Goal: Answer question/provide support: Share knowledge or assist other users

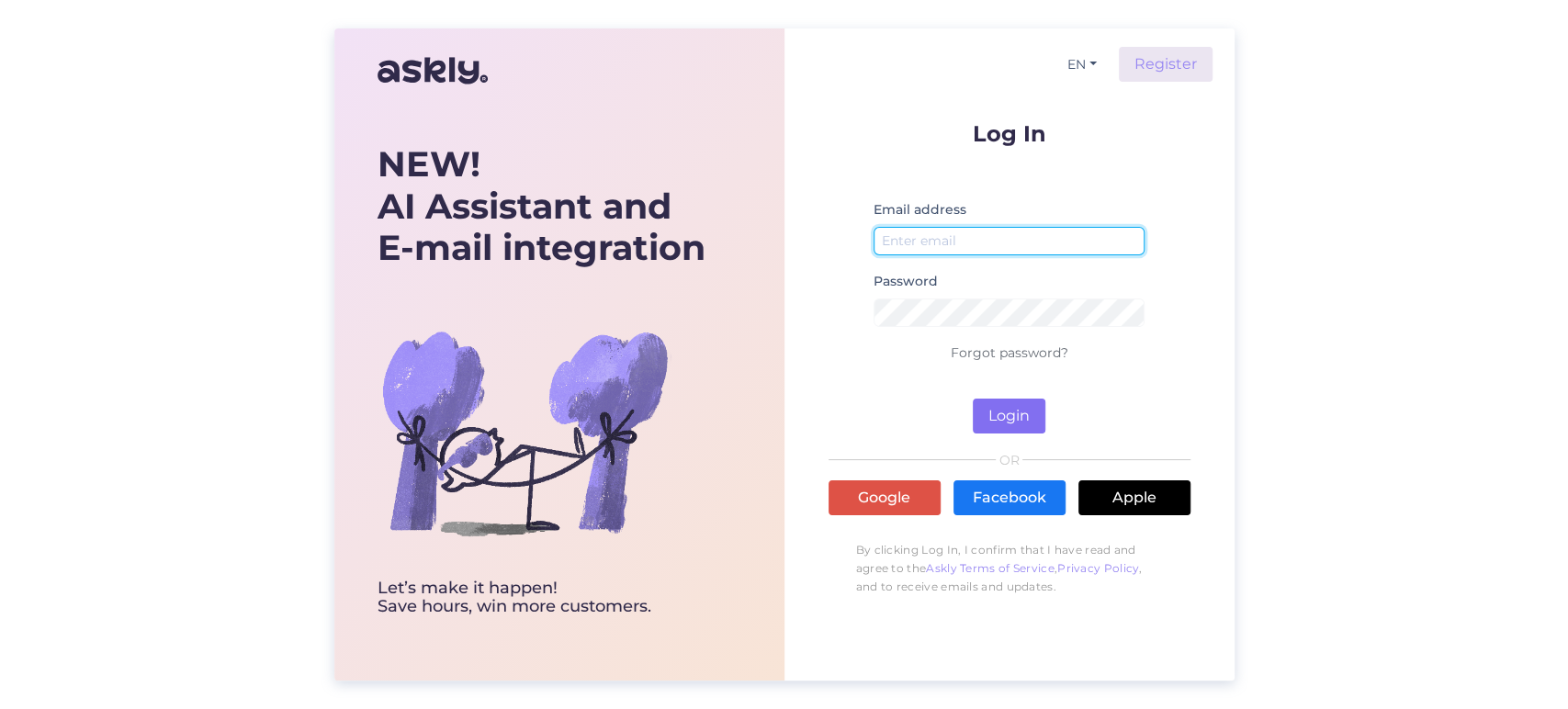
type input "[EMAIL_ADDRESS][DOMAIN_NAME]"
click at [1006, 422] on button "Login" at bounding box center [1008, 416] width 72 height 35
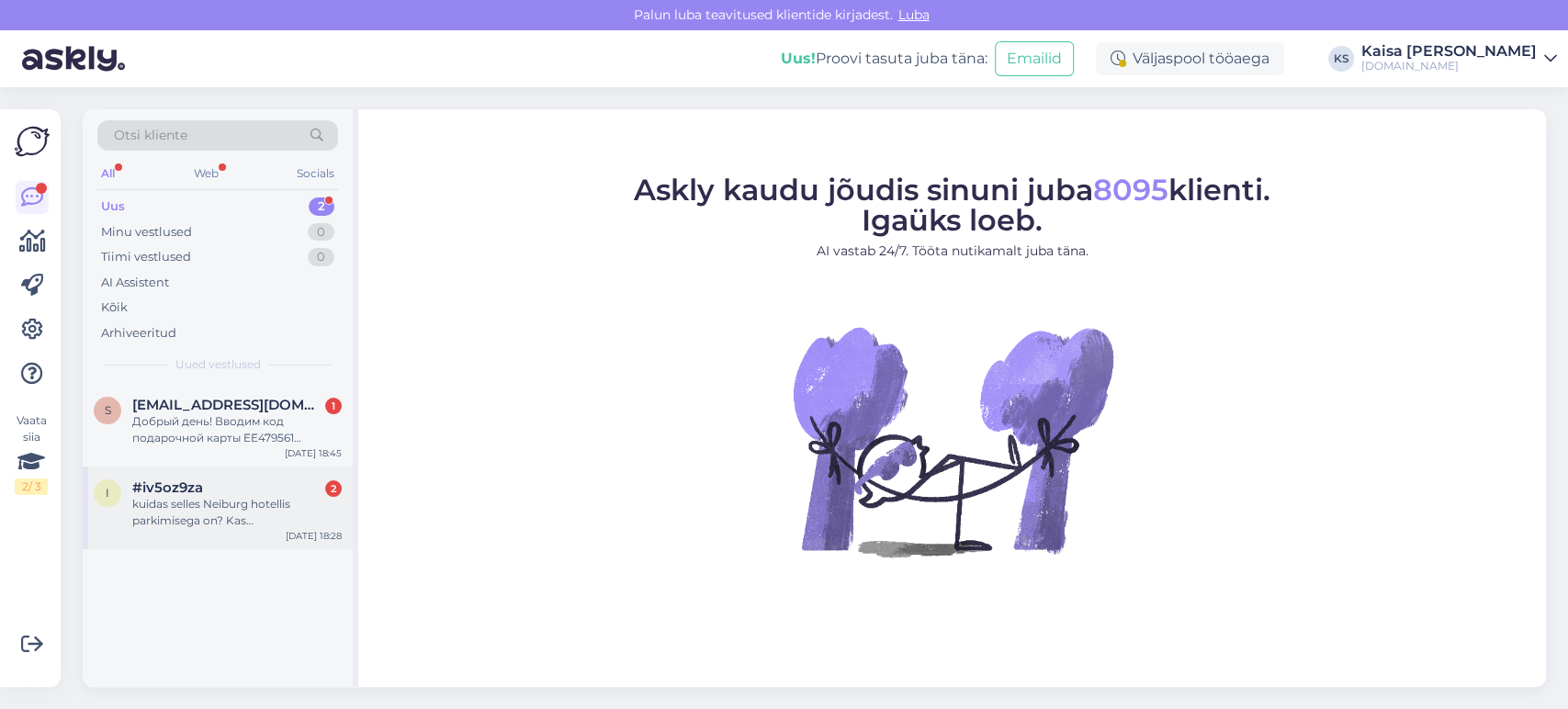
click at [242, 520] on div "kuidas selles Neiburg hotellis parkimisega on? Kas [PERSON_NAME]" at bounding box center [236, 513] width 210 height 33
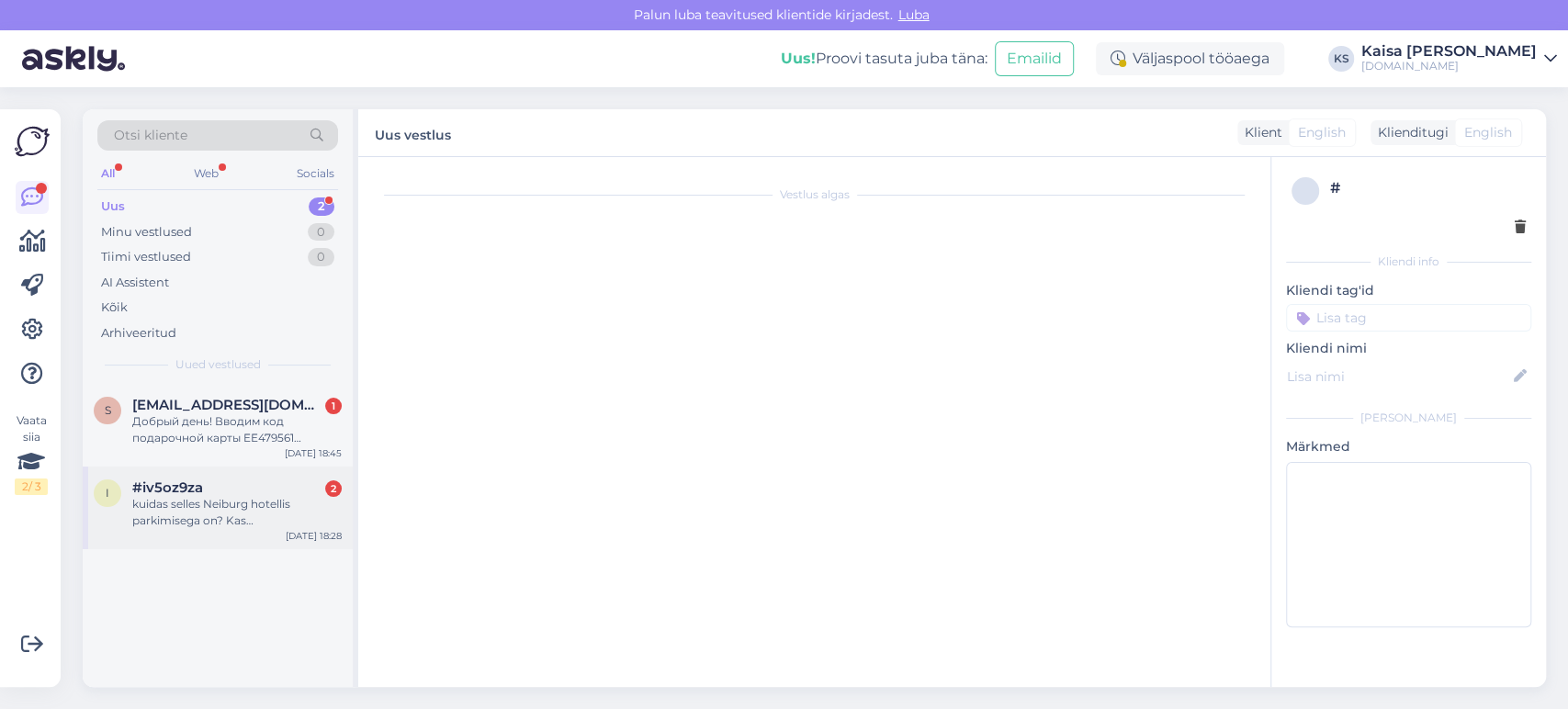
scroll to position [311, 0]
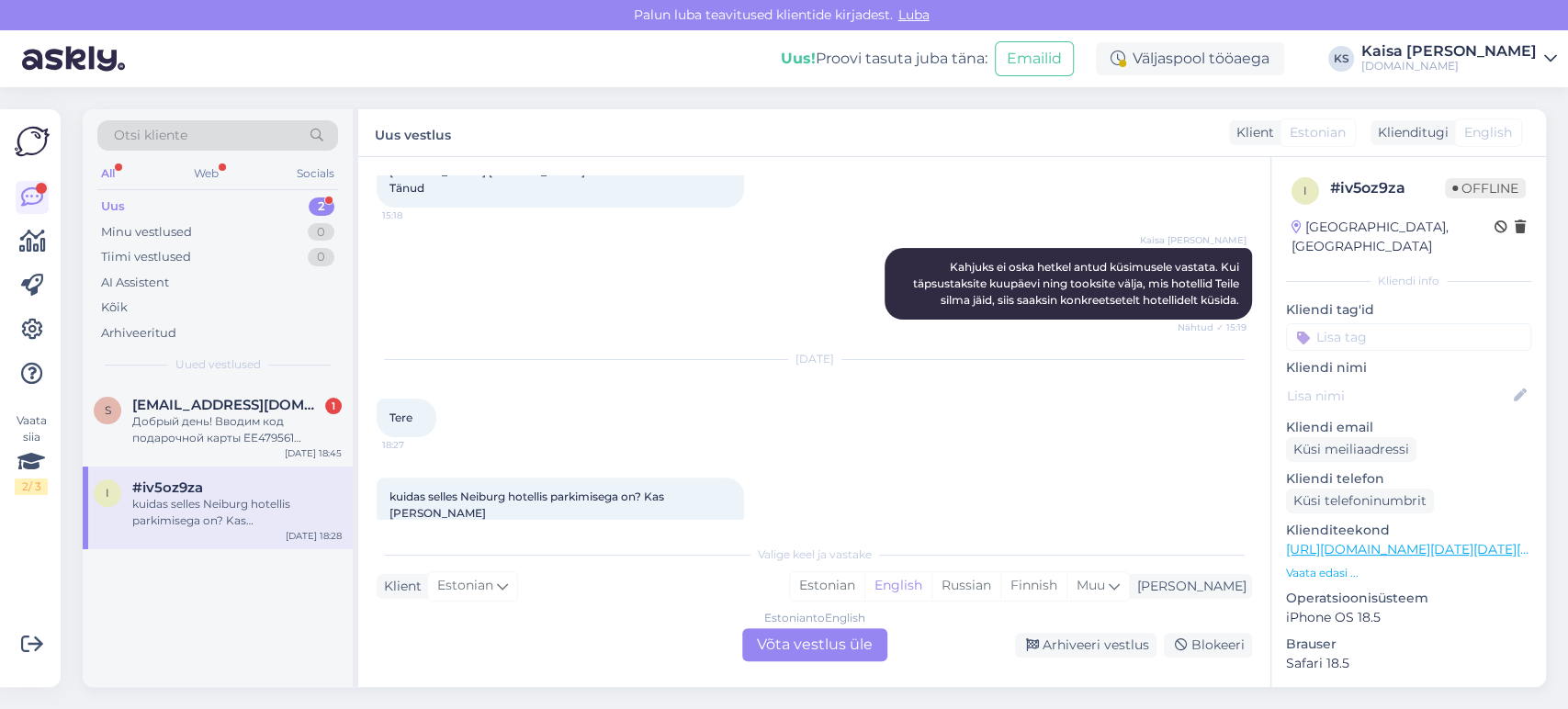
click at [1342, 565] on p "Vaata edasi ..." at bounding box center [1408, 572] width 246 height 16
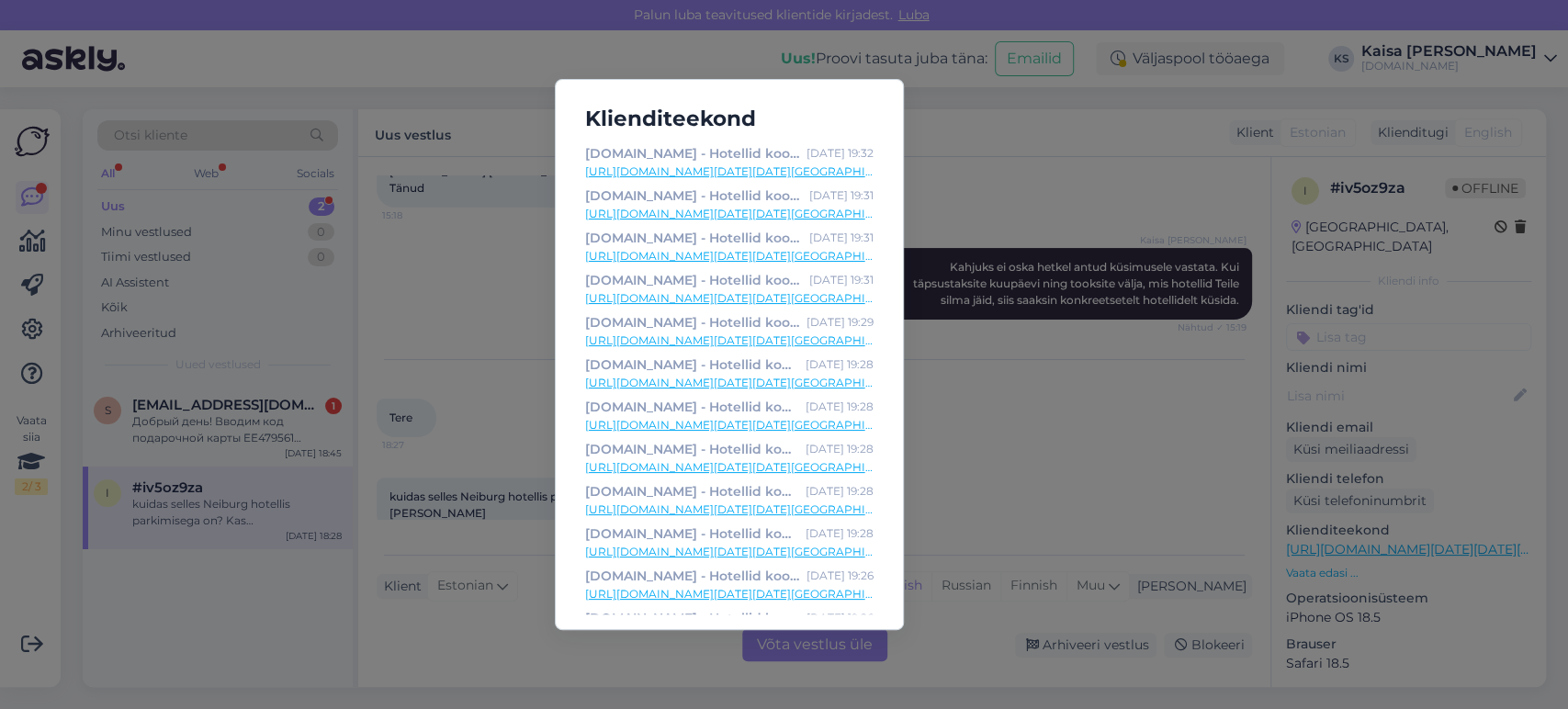
click at [984, 378] on div "Klienditeekond [DOMAIN_NAME] - Hotellid koos võluvate lisavõimalustega [DATE] 1…" at bounding box center [784, 354] width 1568 height 709
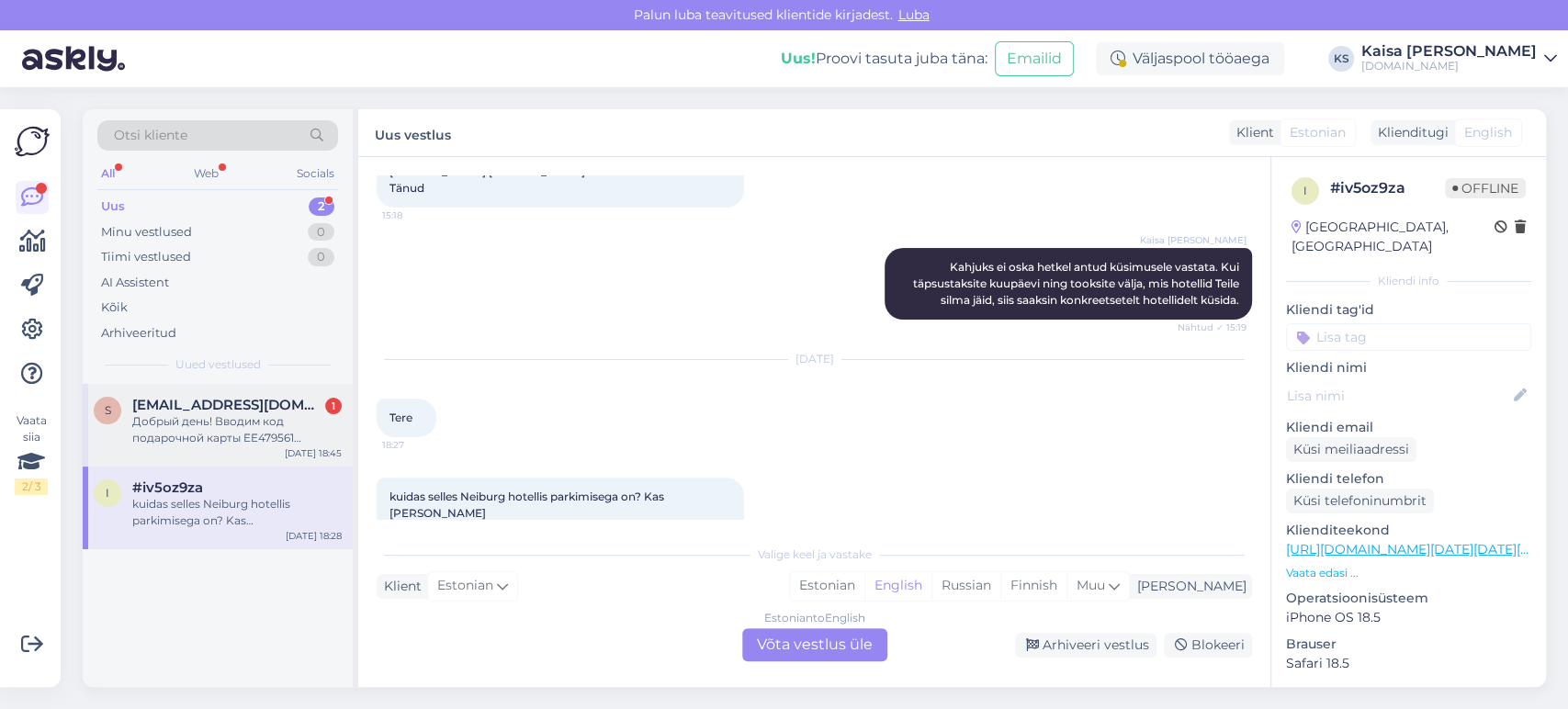
click at [190, 432] on div "Добрый день! Вводим код подарочной карты EE479561 которую не использовали и нам…" at bounding box center [236, 430] width 210 height 33
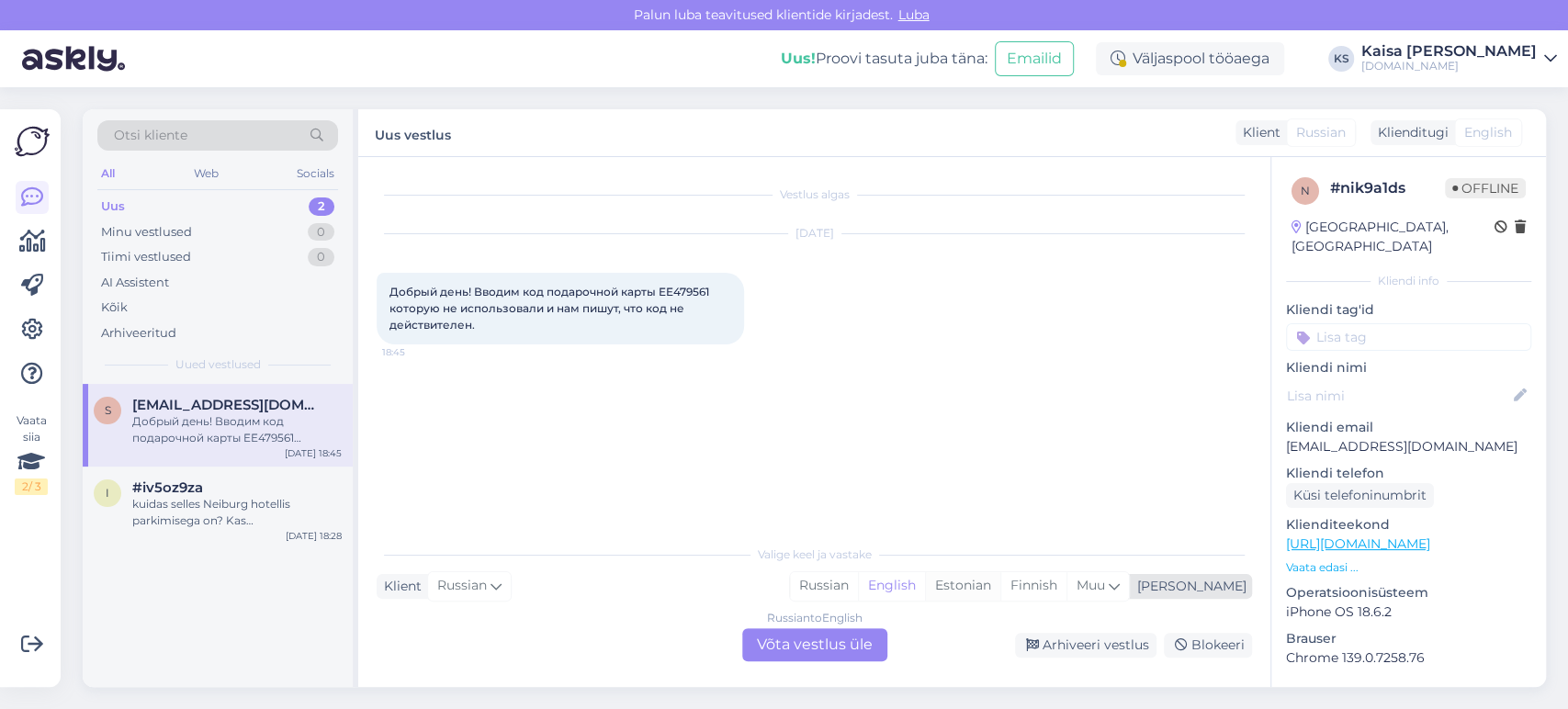
click at [1000, 587] on div "Estonian" at bounding box center [962, 586] width 75 height 28
click at [860, 646] on div "Russian to Estonian Võta vestlus üle" at bounding box center [814, 644] width 145 height 33
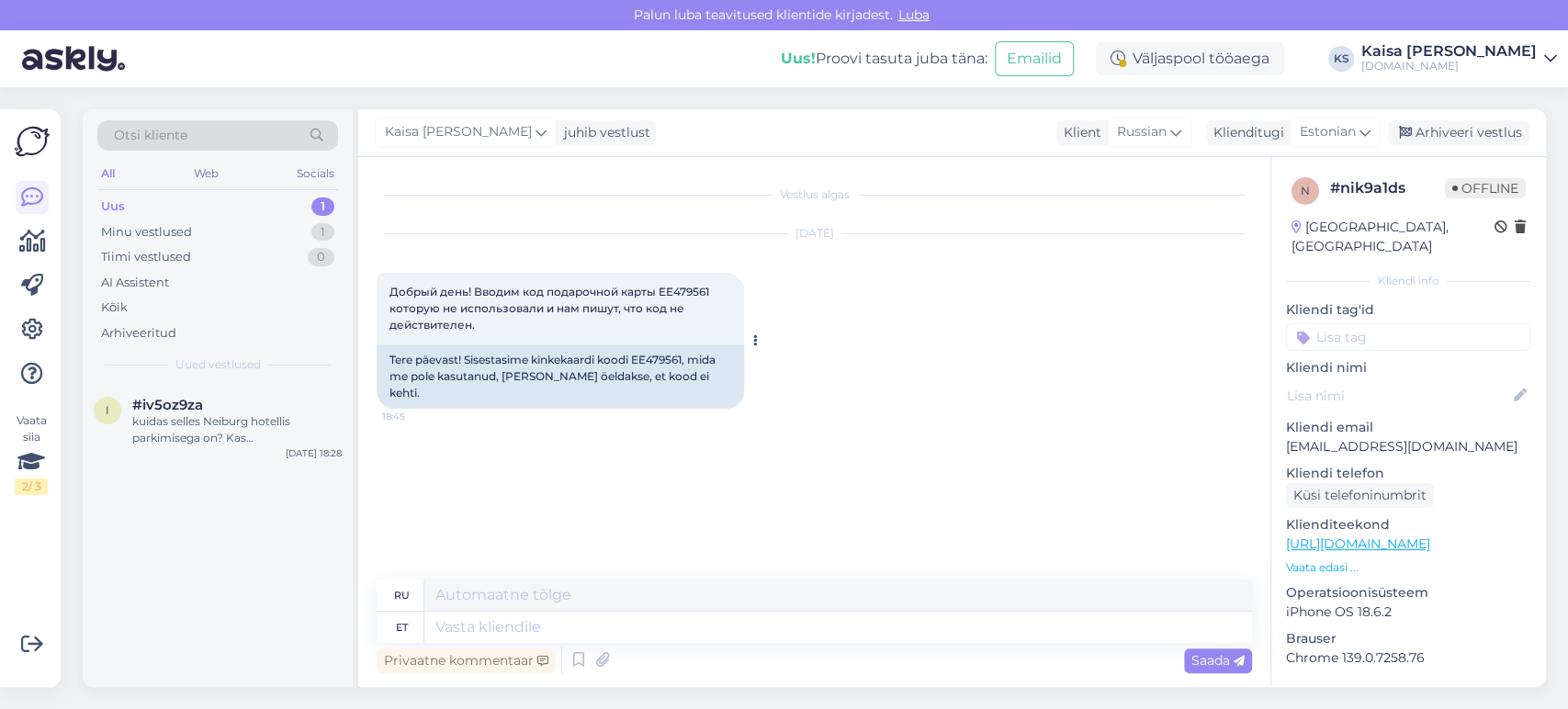
click at [695, 288] on span "Добрый день! Вводим код подарочной карты EE479561 которую не использовали и нам…" at bounding box center [551, 308] width 323 height 47
copy span "EE479561"
click at [680, 616] on textarea at bounding box center [838, 627] width 827 height 31
type textarea "Tere, k"
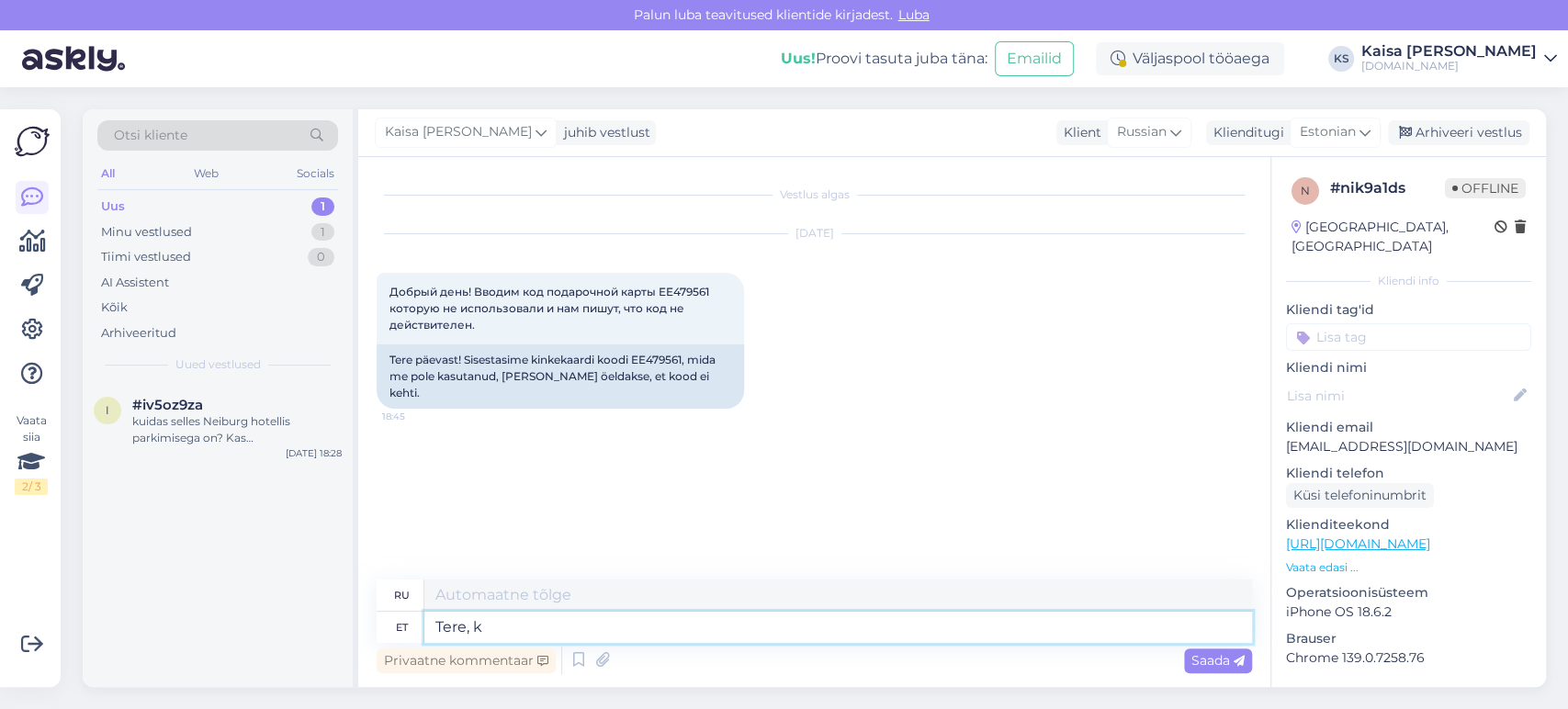
type textarea "Привет,"
type textarea "Tere, kinkekaart on"
type textarea "Привет, подарочная карта"
type textarea "Tere, kinkekaart on kasu"
type textarea "Здравствуйте, подарочная карта"
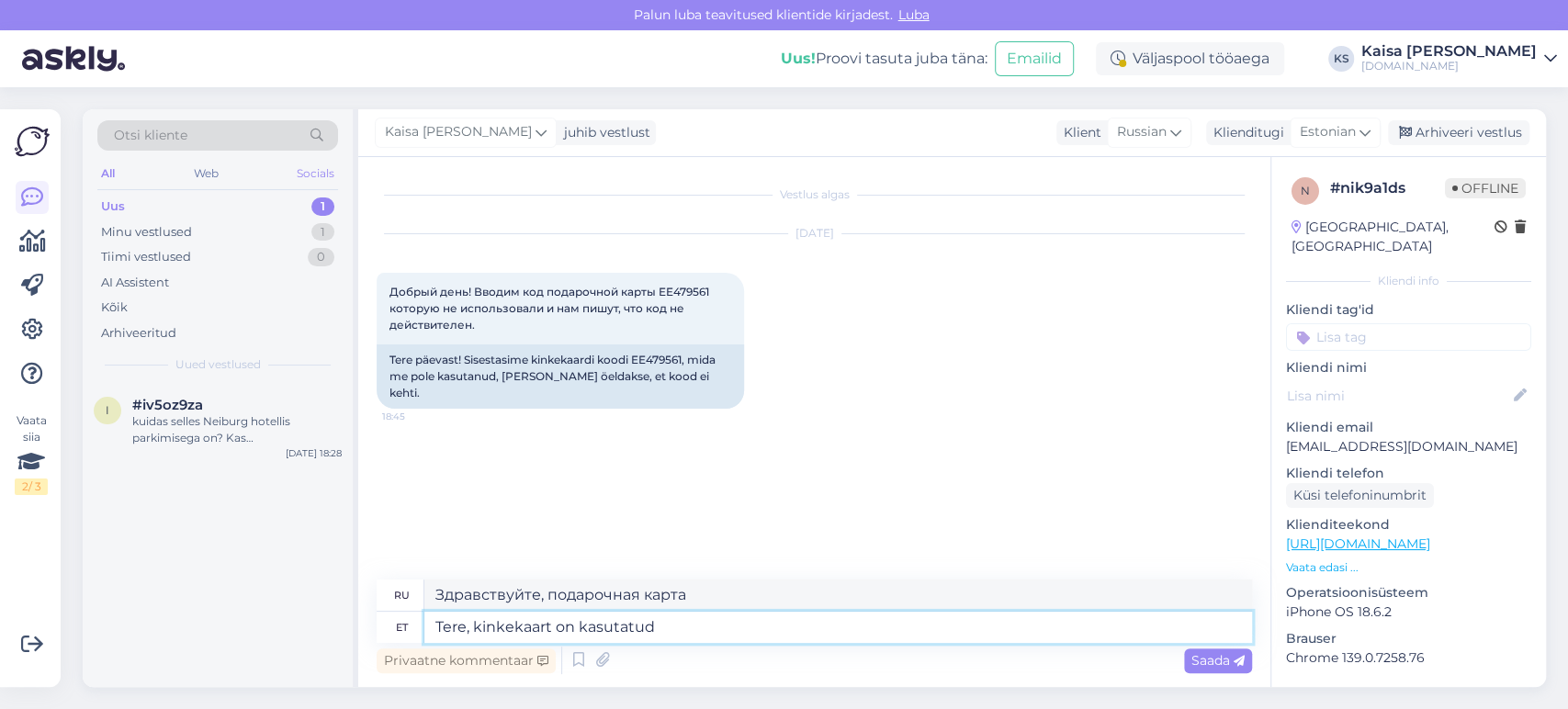
type textarea "Tere, kinkekaart on kasutatud"
type textarea "Здравствуйте, подарочная карта использована."
type textarea "Tere, kinkekaart on kasutatud jaanuarikuu br"
type textarea "Здравствуйте, подарочная карта была использована в январе."
type textarea "Tere, kinkekaart on kasutatud jaanuarikuu broneeringu"
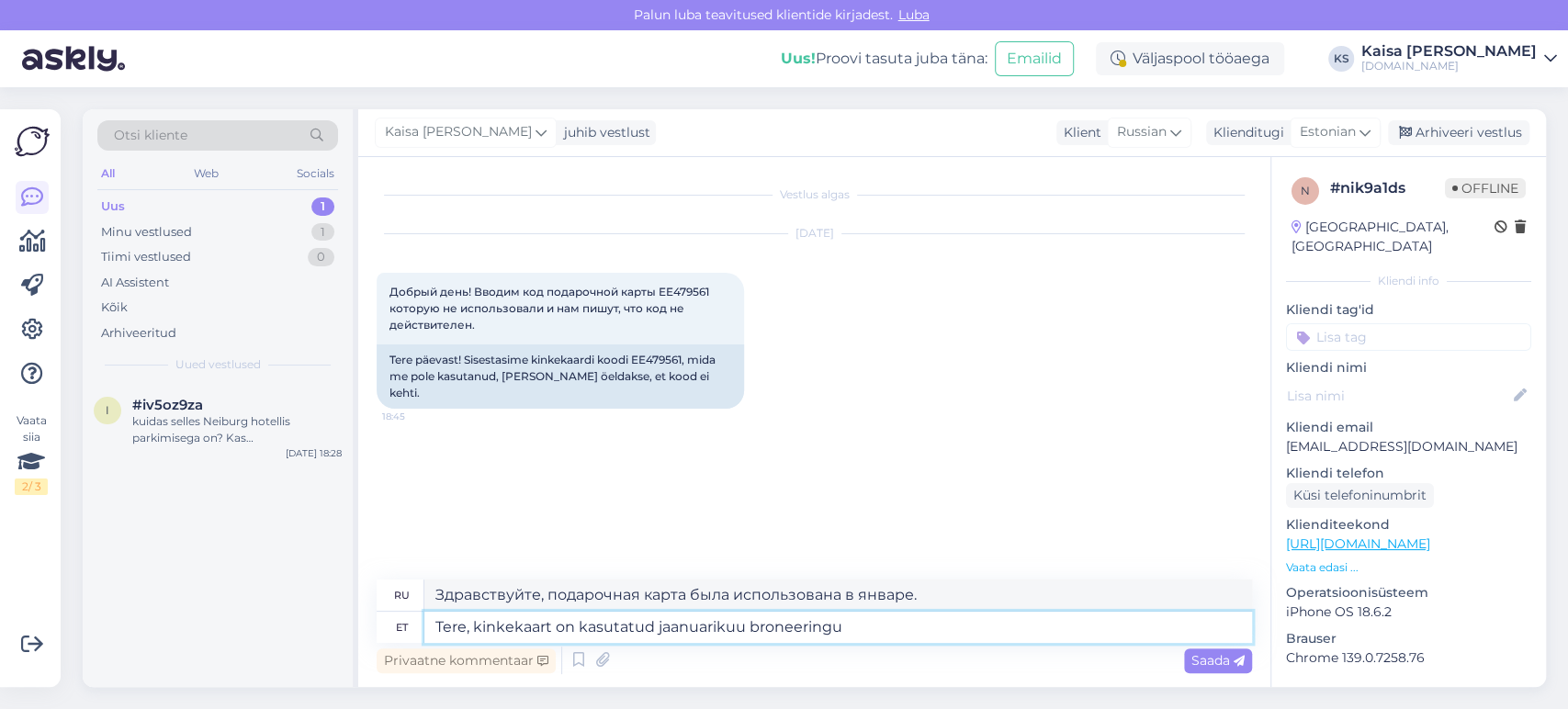
type textarea "Здравствуйте, подарочная карта была использована для бронирования в январе."
type textarea "Tere, kinkekaart on kasutatud jaanuarikuu broneeringu eest tasumiseks V"
type textarea "Здравствуйте, подарочная карта была использована для оплаты бронирования на янв…"
type textarea "Tere, kinkekaart on kasutatud jaanuarikuu broneeringu eest tasumiseks V S"
type textarea "Здравствуйте, подарочная карта была использована для оплаты бронирования в янва…"
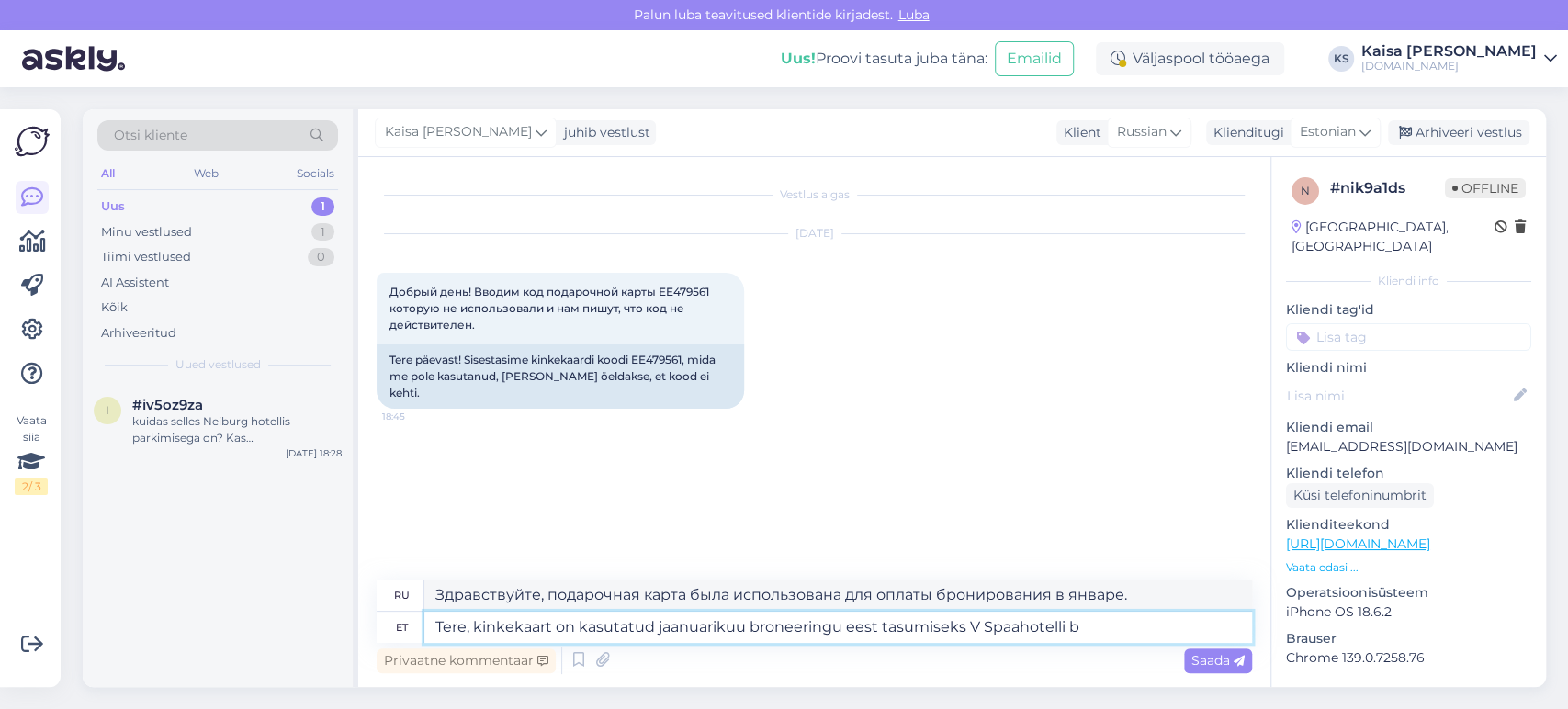
type textarea "Tere, kinkekaart on kasutatud jaanuarikuu broneeringu eest tasumiseks V Spaahot…"
type textarea "Здравствуйте, подарочная карта была использована для оплаты бронирования на янв…"
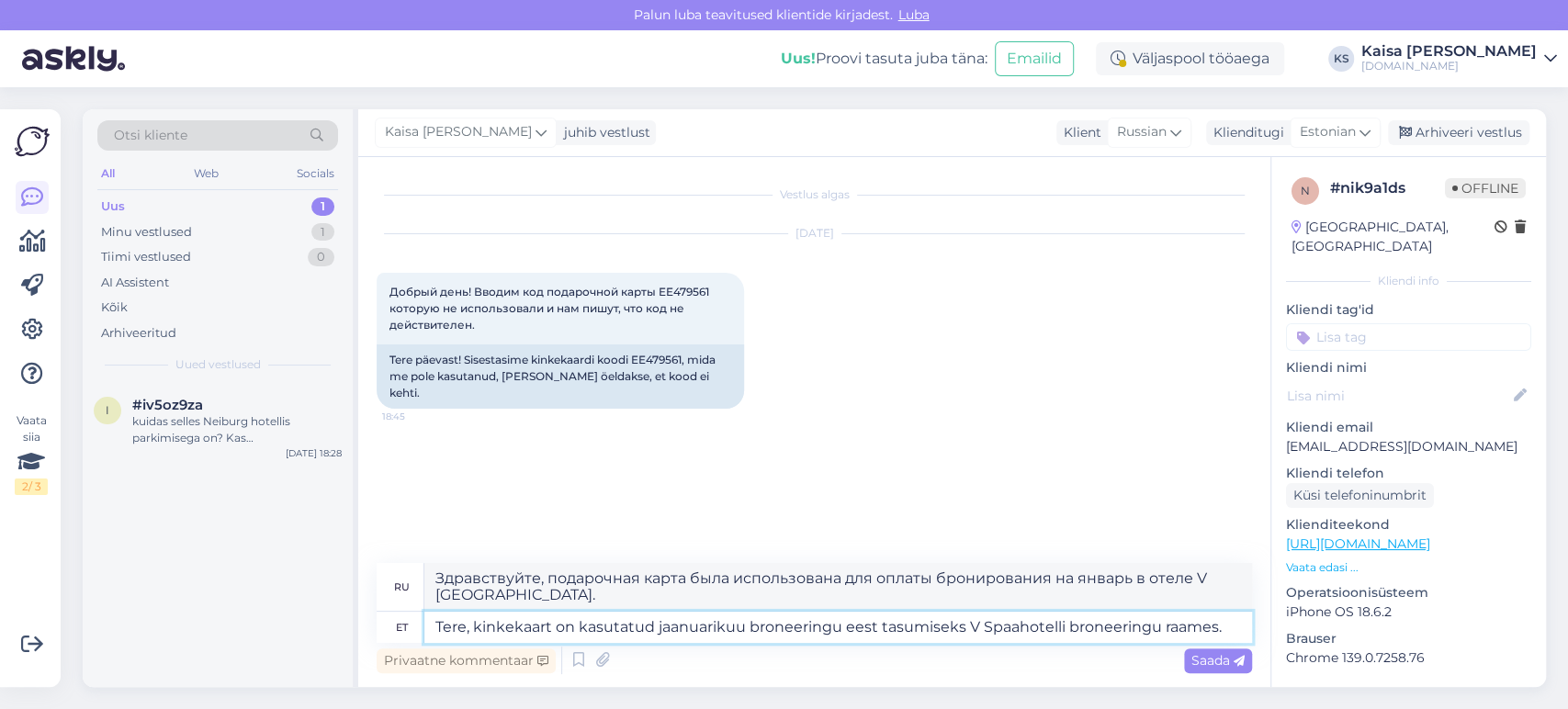
type textarea "Tere, kinkekaart on kasutatud jaanuarikuu broneeringu eest tasumiseks V Spaahot…"
click at [1224, 662] on span "Saada" at bounding box center [1218, 660] width 53 height 16
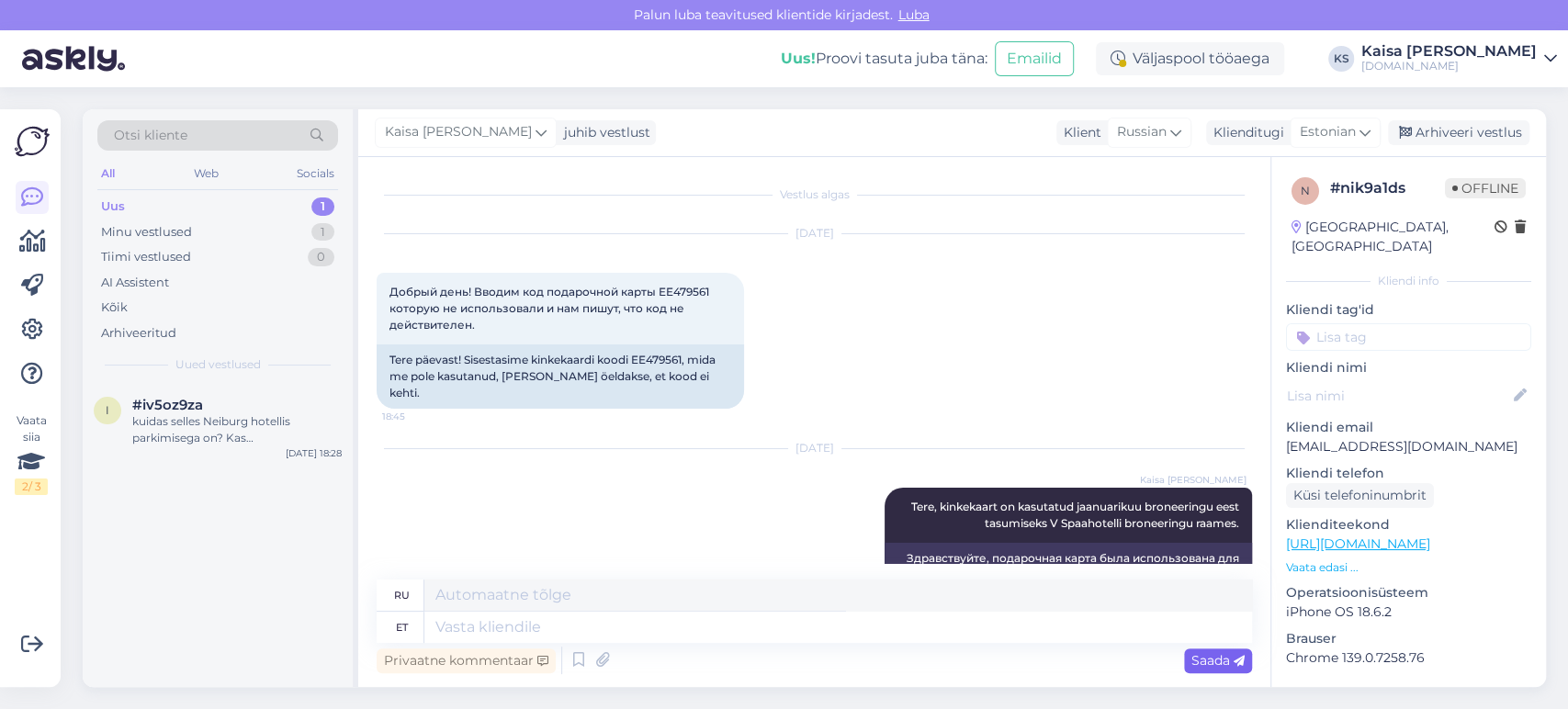
scroll to position [30, 0]
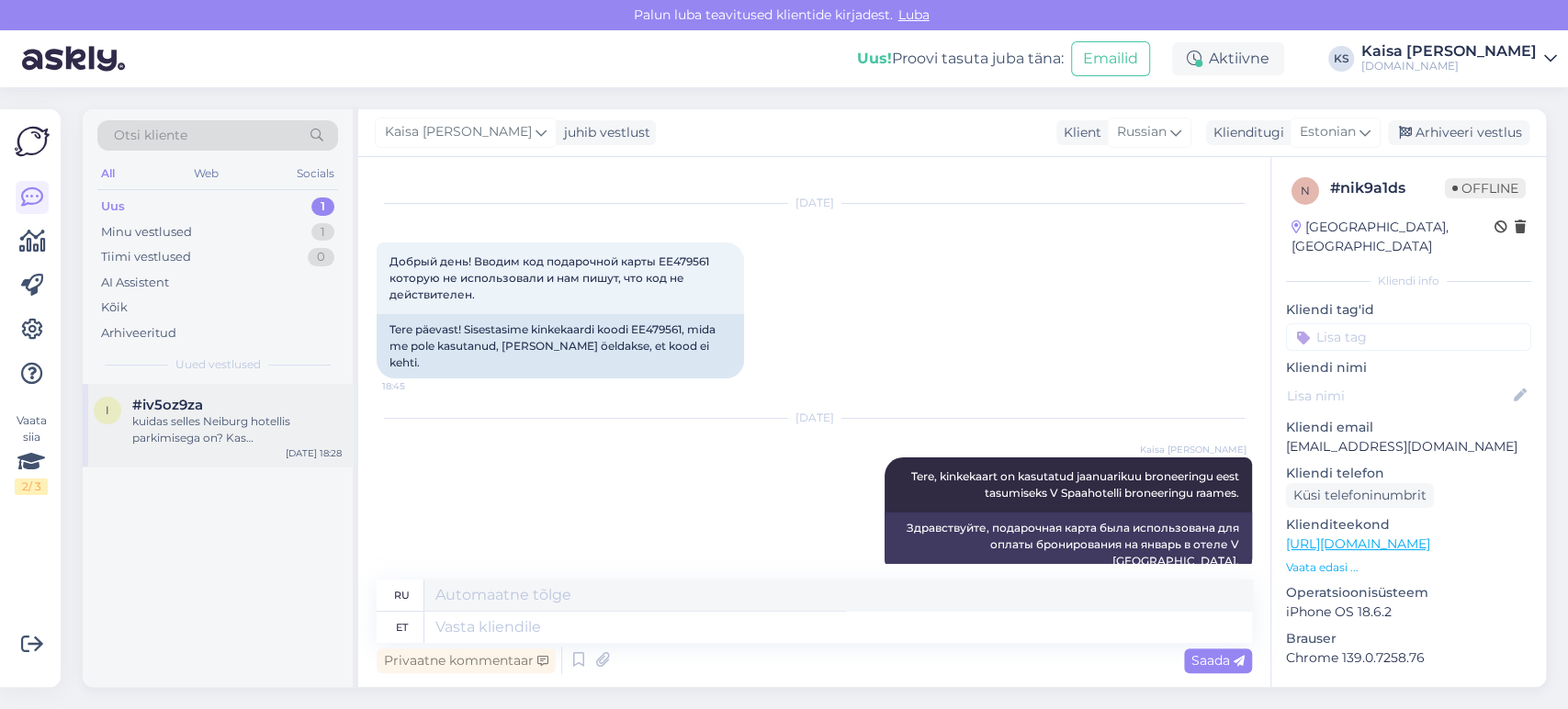
click at [213, 424] on div "kuidas selles Neiburg hotellis parkimisega on? Kas [PERSON_NAME]" at bounding box center [236, 430] width 210 height 33
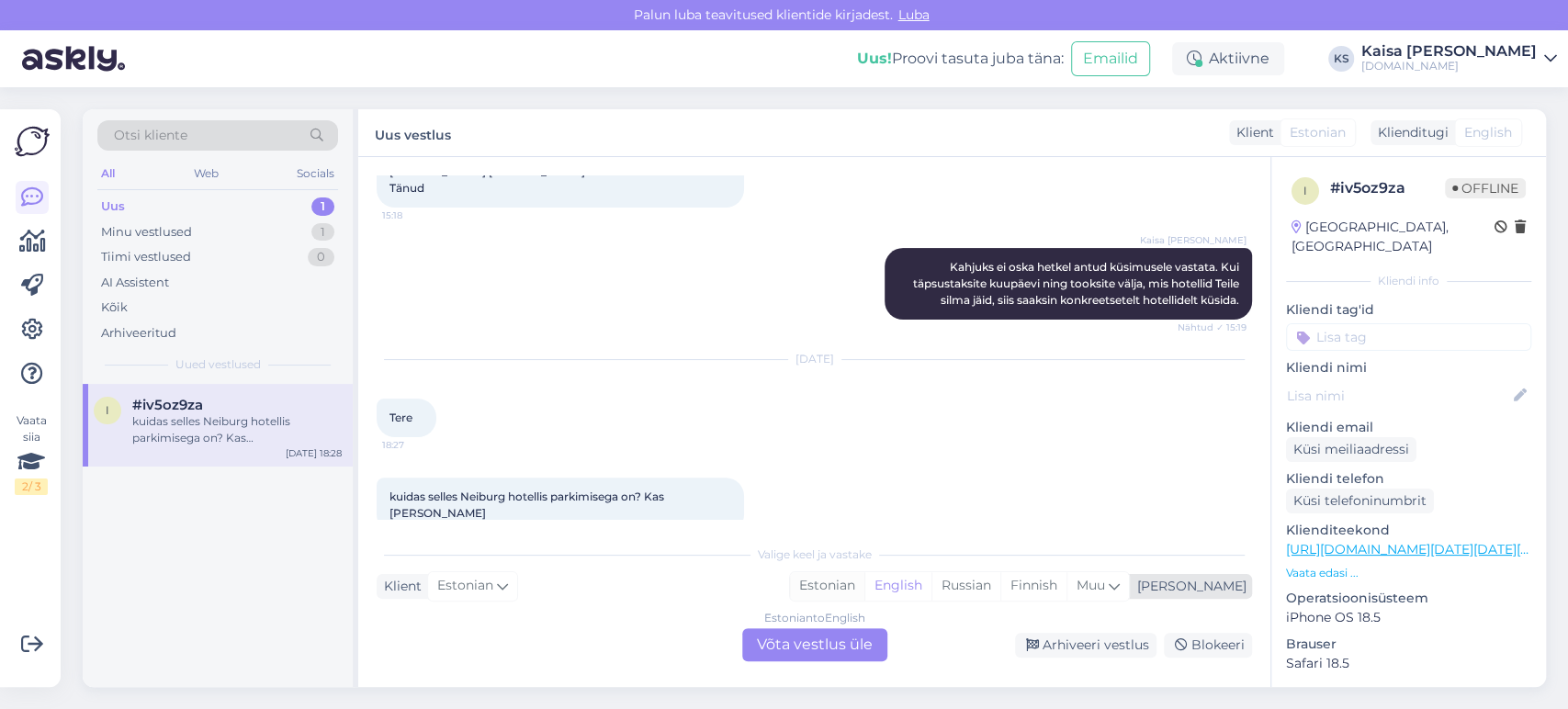
click at [864, 583] on div "Estonian" at bounding box center [827, 586] width 74 height 28
click at [838, 648] on div "Estonian to Estonian Võta vestlus üle" at bounding box center [814, 644] width 145 height 33
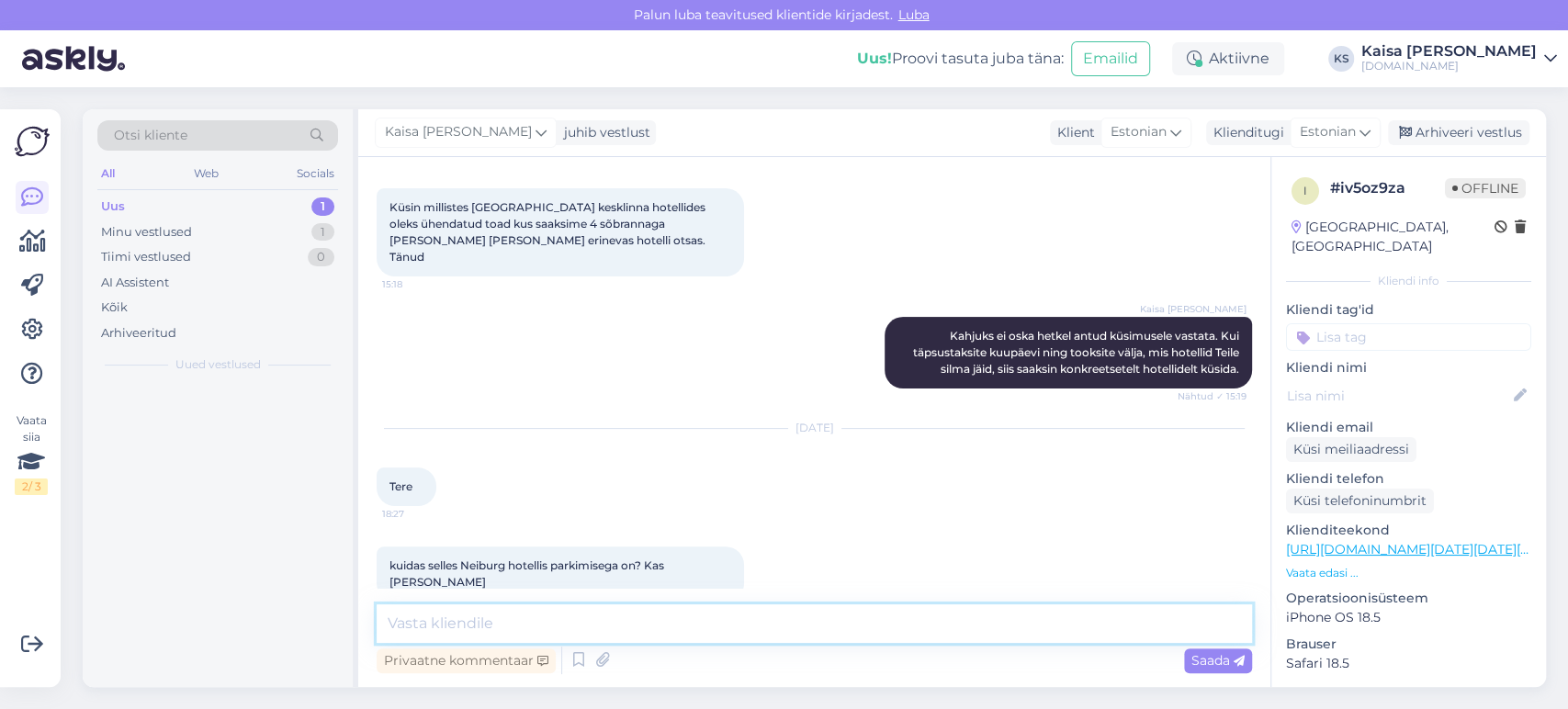
click at [839, 630] on textarea at bounding box center [814, 624] width 876 height 39
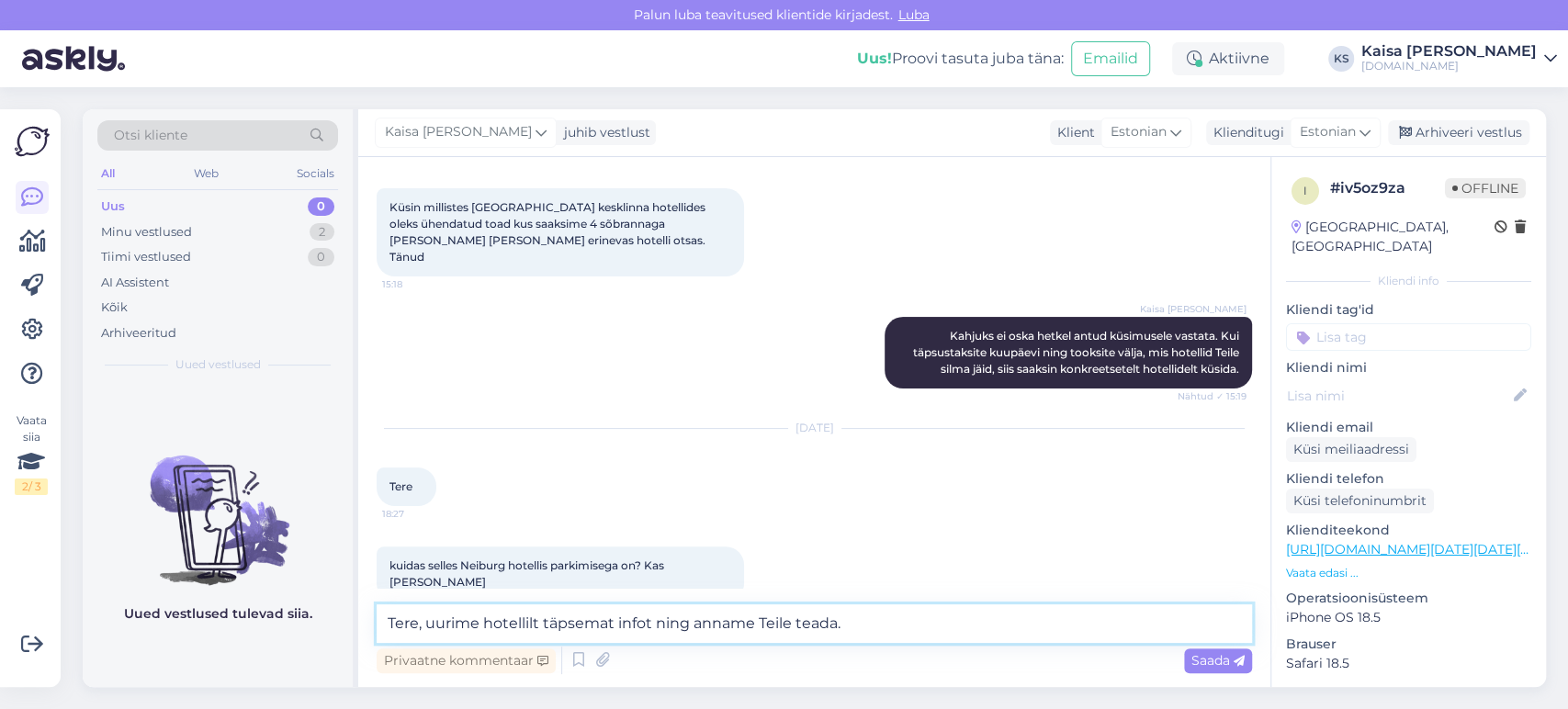
type textarea "Tere, uurime hotellilt täpsemat infot ning anname Teile teada."
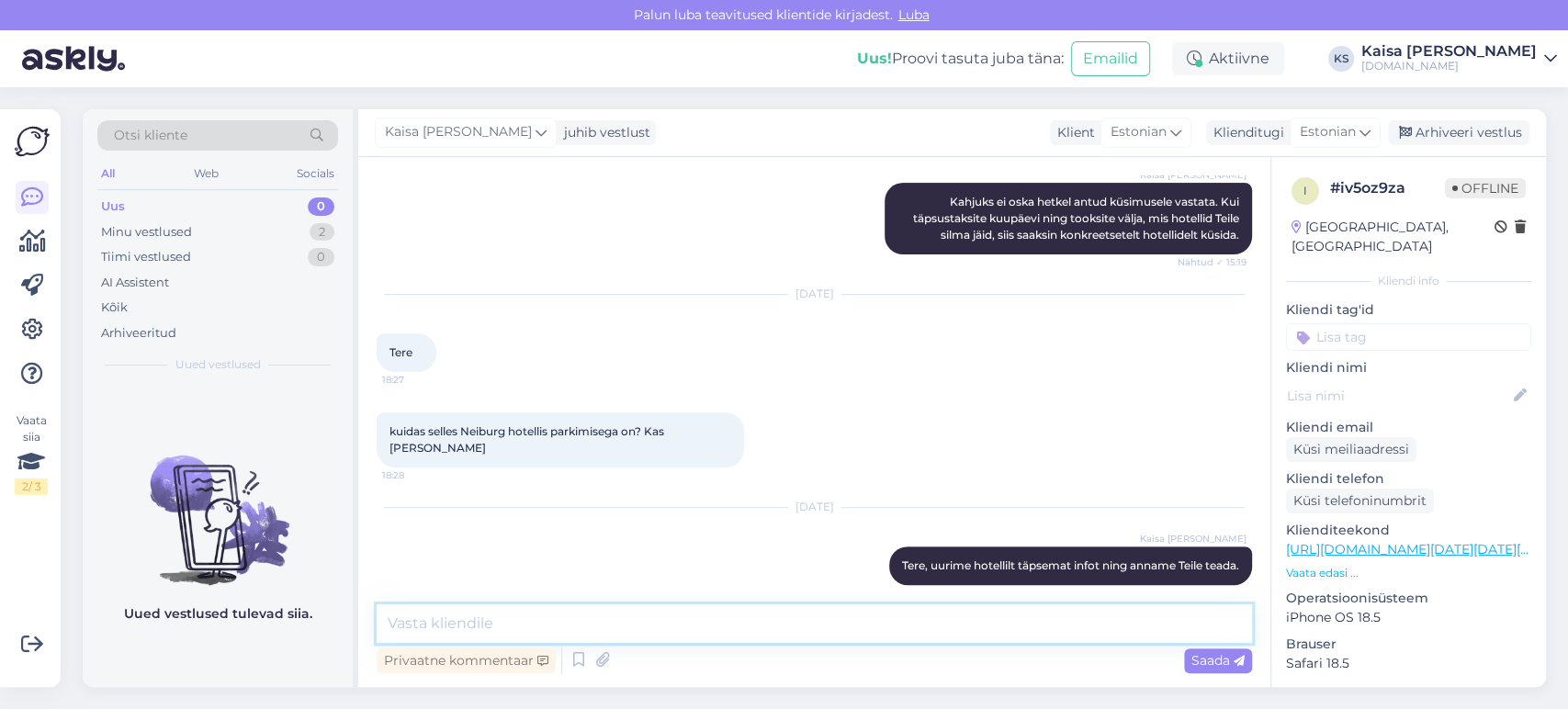
click at [883, 619] on textarea at bounding box center [814, 624] width 876 height 39
type textarea "S"
click at [926, 392] on div "kuidas selles Neiburg hotellis parkimisega on? Kas [PERSON_NAME] 18:28" at bounding box center [814, 439] width 876 height 96
click at [820, 621] on textarea at bounding box center [814, 624] width 876 height 39
paste textarea "parkimiskoht hotelli hoovis. Selle hind on 15 € öö kohta. Kuna kohti on [PERSON…"
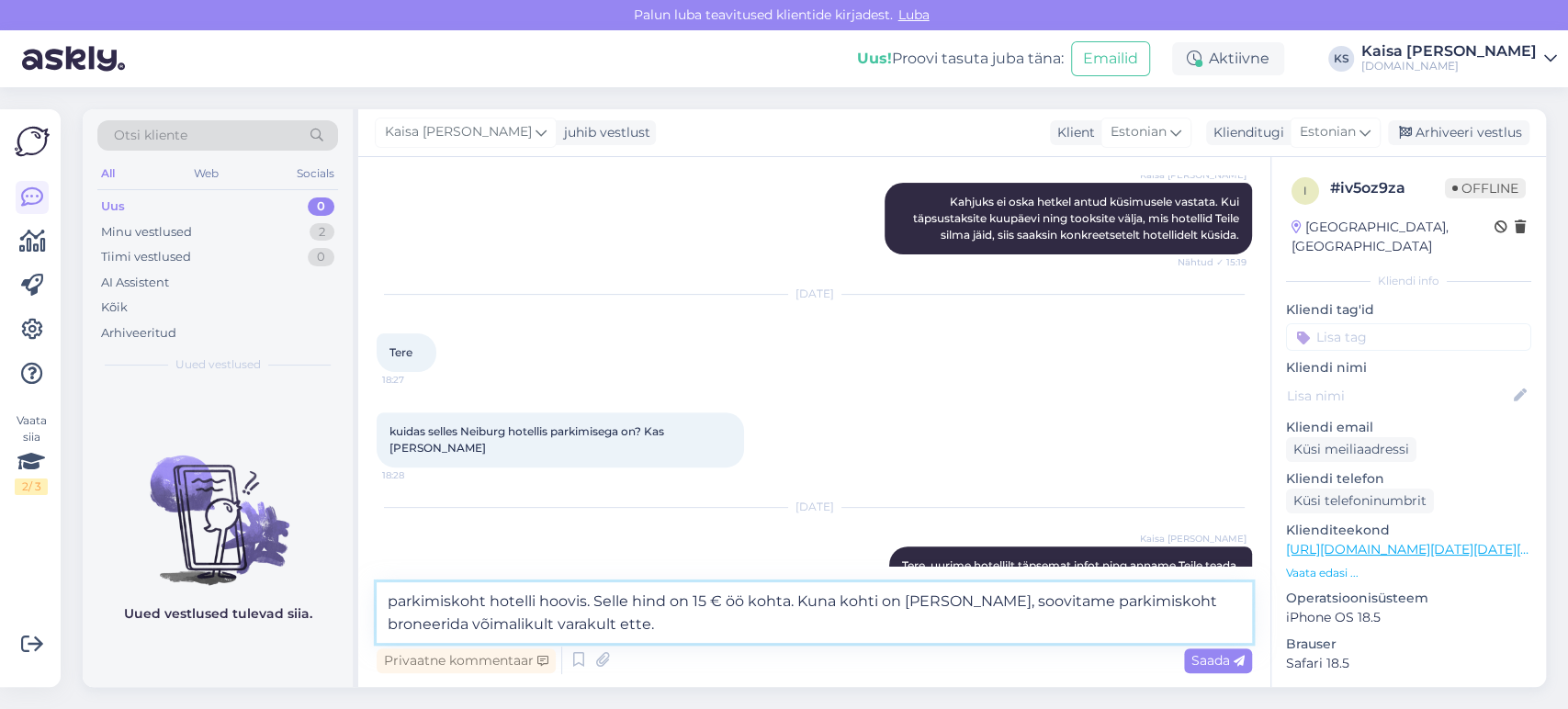
click at [394, 600] on textarea "parkimiskoht hotelli hoovis. Selle hind on 15 € öö kohta. Kuna kohti on [PERSON…" at bounding box center [814, 613] width 876 height 61
click at [492, 594] on textarea "Parkimiskoht hotelli hoovis. Selle hind on 15 € öö kohta. Kuna kohti on [PERSON…" at bounding box center [814, 613] width 876 height 61
click at [762, 599] on textarea "Parkimiskoht asub hotelli hoovis. Selle hind on 15 € öö kohta. Kuna kohti on [P…" at bounding box center [814, 613] width 876 height 61
click at [833, 607] on textarea "Parkimiskoht asub hotelli hoovis. Selle hind on 15 €/ öö kohta. Kuna kohti on […" at bounding box center [814, 613] width 876 height 61
click at [872, 629] on textarea "Parkimiskoht asub hotelli hoovis. Selle hind on 15 €/ öö kohta, mille saate tas…" at bounding box center [814, 613] width 876 height 61
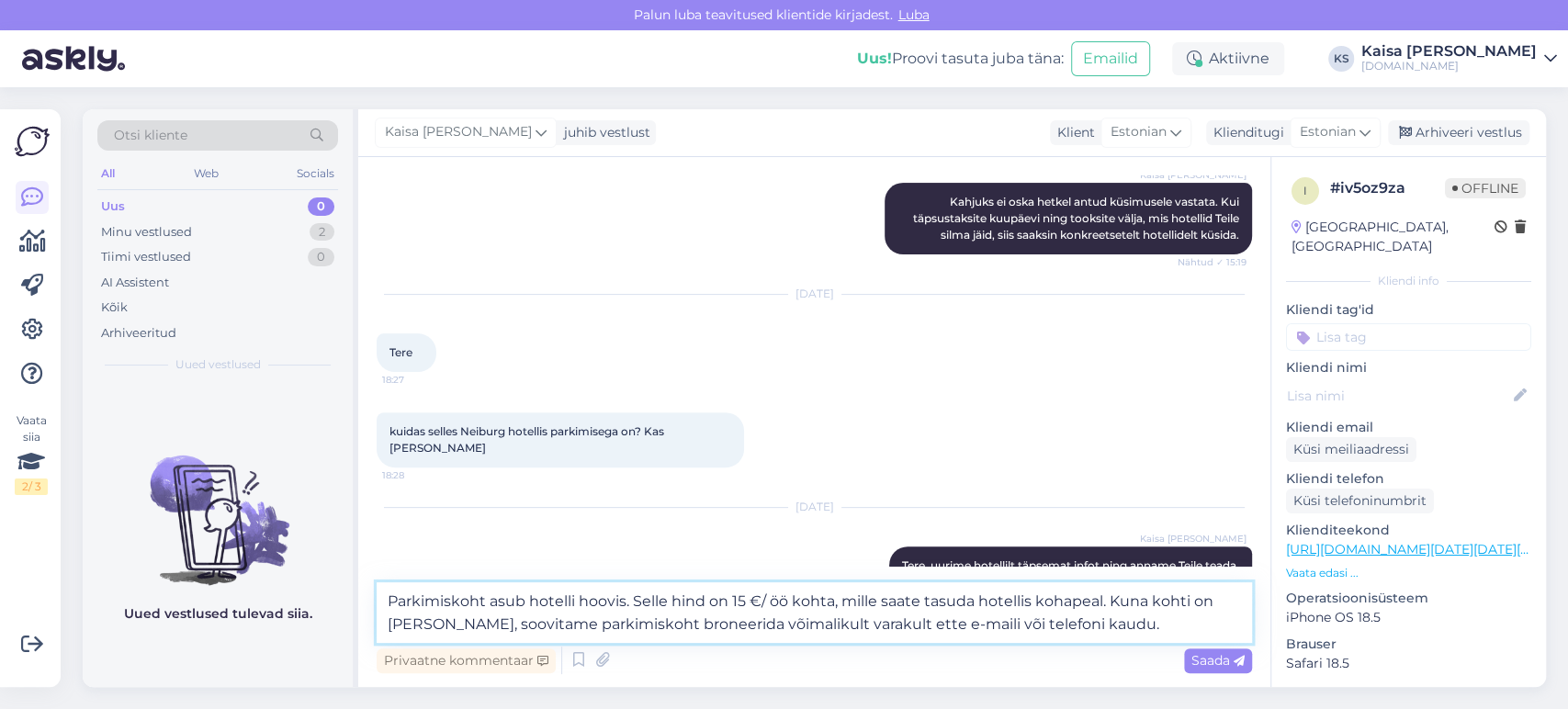
click at [930, 623] on textarea "Parkimiskoht asub hotelli hoovis. Selle hind on 15 €/ öö kohta, mille saate tas…" at bounding box center [814, 613] width 876 height 61
paste textarea "[EMAIL_ADDRESS][DOMAIN_NAME]"
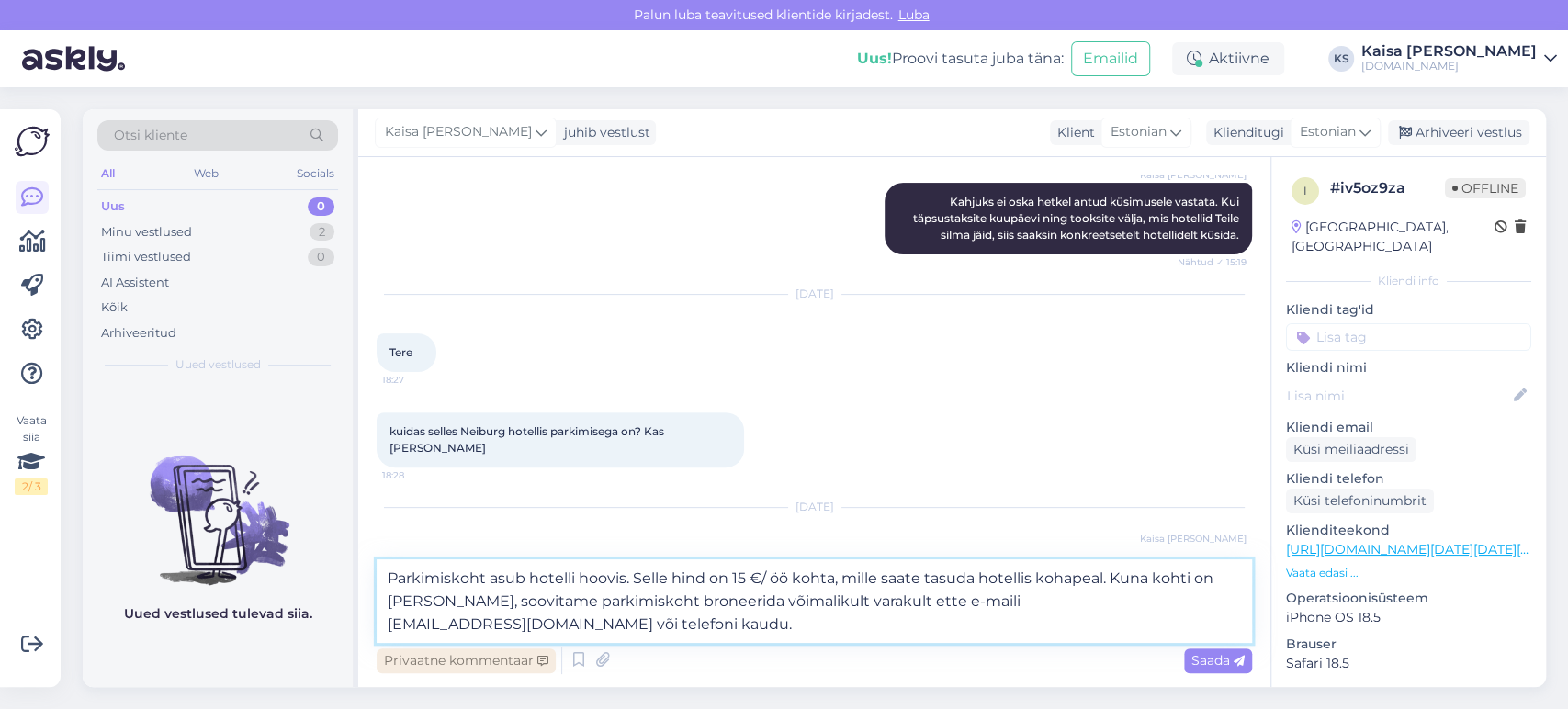
drag, startPoint x: 386, startPoint y: 627, endPoint x: 434, endPoint y: 656, distance: 56.1
click at [386, 626] on textarea "Parkimiskoht asub hotelli hoovis. Selle hind on 15 €/ öö kohta, mille saate tas…" at bounding box center [814, 602] width 876 height 84
click at [1220, 608] on textarea "Parkimiskoht asub hotelli hoovis. Selle hind on 15 €/ öö kohta, mille saate tas…" at bounding box center [814, 602] width 876 height 84
paste textarea "[PHONE_NUMBER]"
click at [419, 624] on textarea "Parkimiskoht asub hotelli hoovis. Selle hind on 15 €/ öö kohta, mille saate tas…" at bounding box center [814, 602] width 876 height 84
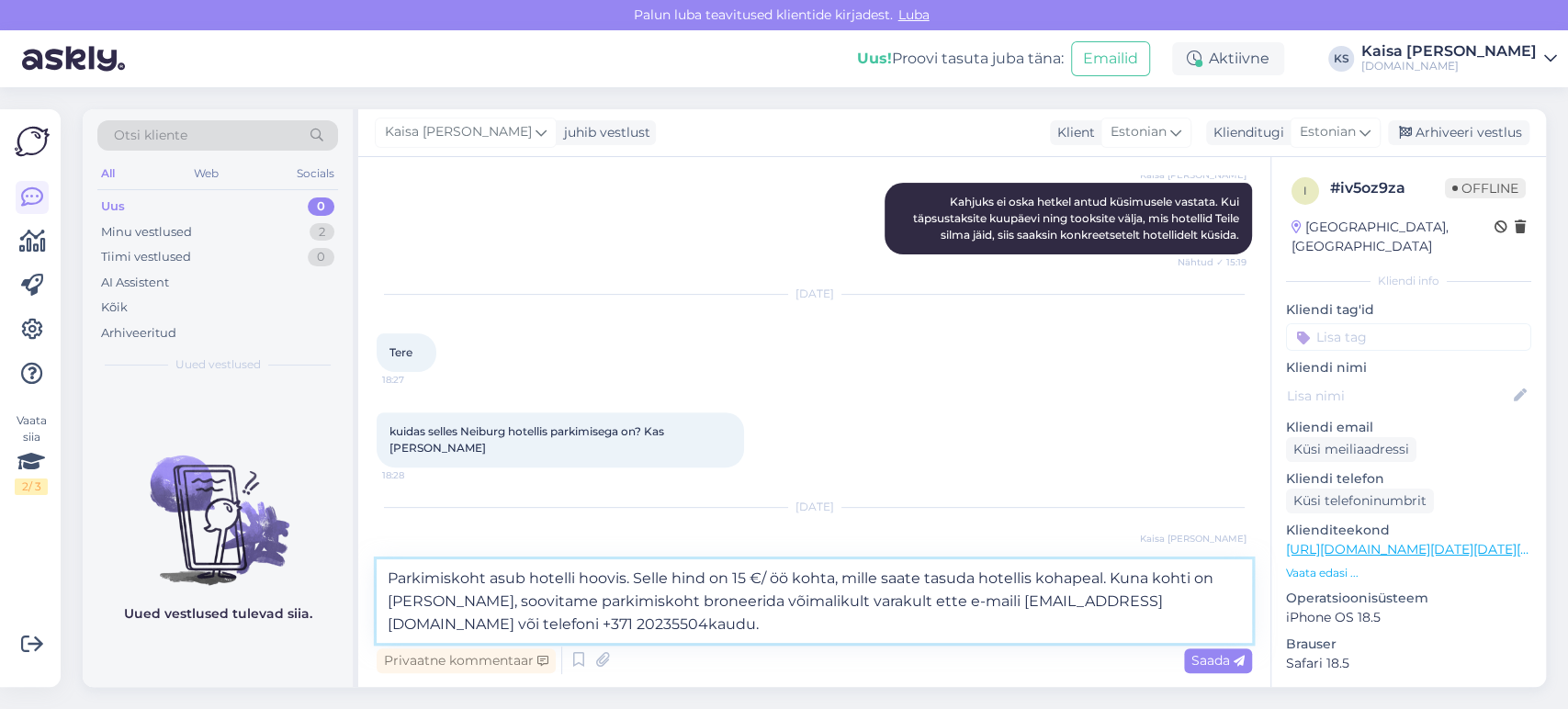
click at [439, 623] on textarea "Parkimiskoht asub hotelli hoovis. Selle hind on 15 €/ öö kohta, mille saate tas…" at bounding box center [814, 602] width 876 height 84
click at [468, 623] on textarea "Parkimiskoht asub hotelli hoovis. Selle hind on 15 €/ öö kohta, mille saate tas…" at bounding box center [814, 602] width 876 height 84
click at [505, 628] on textarea "Parkimiskoht asub hotelli hoovis. Selle hind on 15 €/ öö kohta, mille saate tas…" at bounding box center [814, 602] width 876 height 84
click at [497, 628] on textarea "Parkimiskoht asub hotelli hoovis. Selle hind on 15 €/ öö kohta, mille saate tas…" at bounding box center [814, 602] width 876 height 84
click at [626, 624] on textarea "Parkimiskoht asub hotelli hoovis. Selle hind on 15 €/ öö kohta, mille saate tas…" at bounding box center [814, 602] width 876 height 84
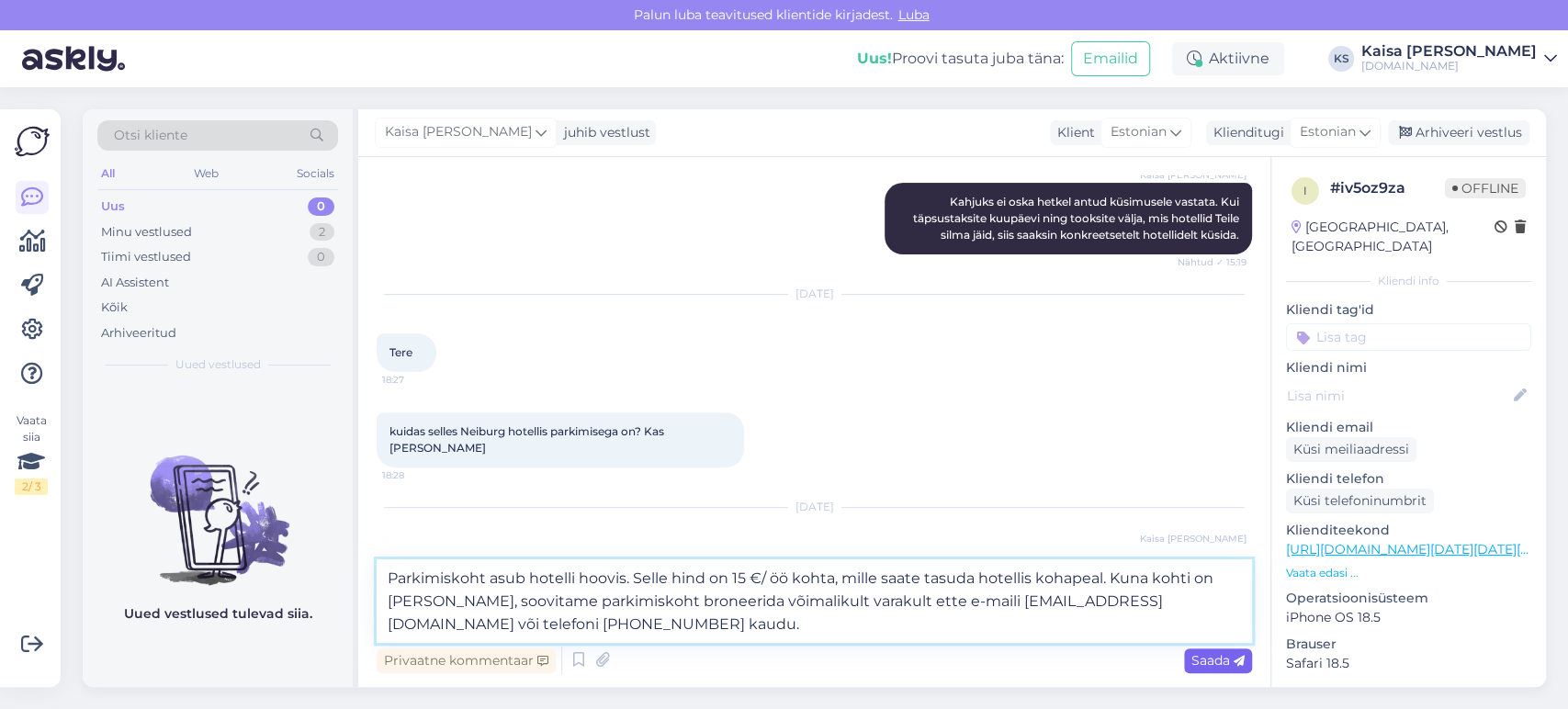
type textarea "Parkimiskoht asub hotelli hoovis. Selle hind on 15 €/ öö kohta, mille saate tas…"
click at [1237, 657] on icon at bounding box center [1239, 662] width 11 height 11
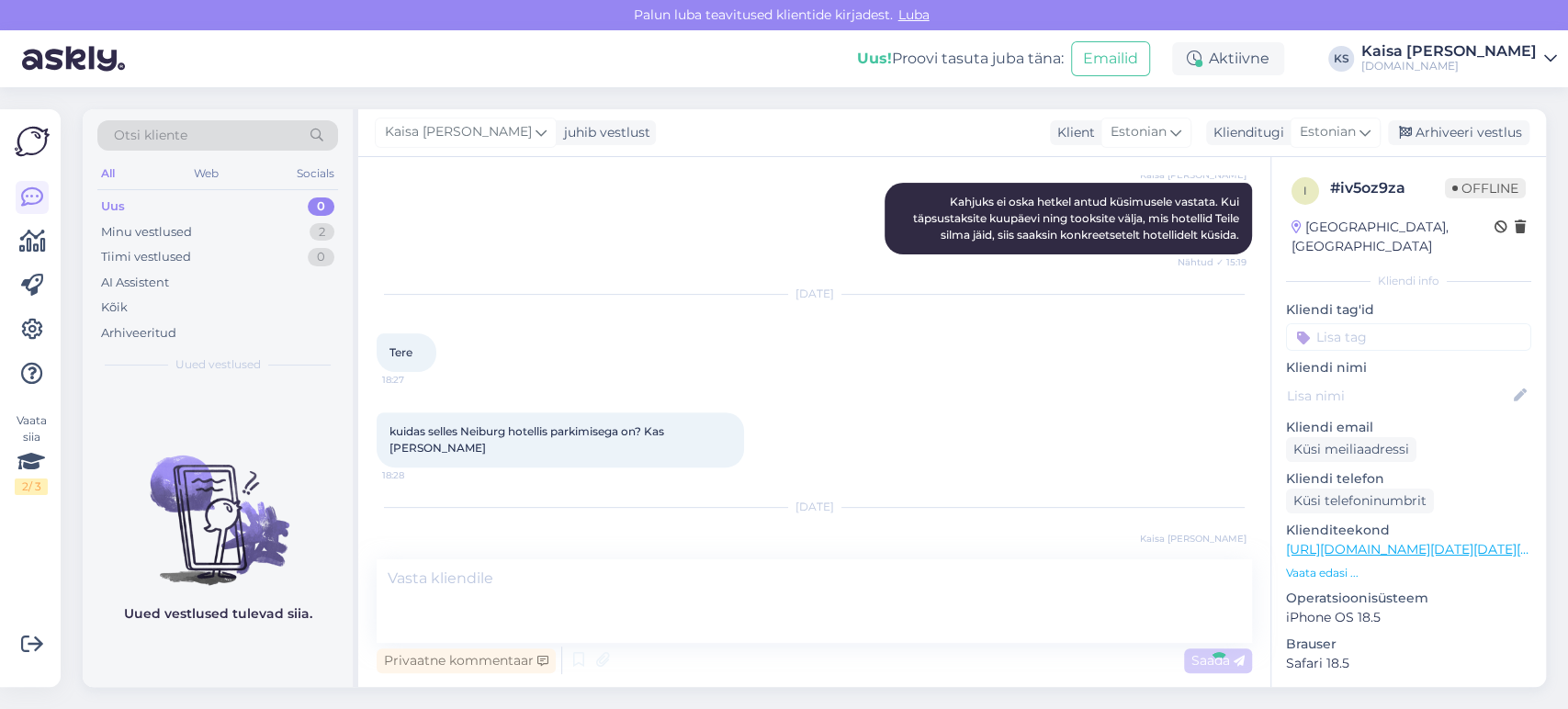
scroll to position [522, 0]
